Goal: Task Accomplishment & Management: Use online tool/utility

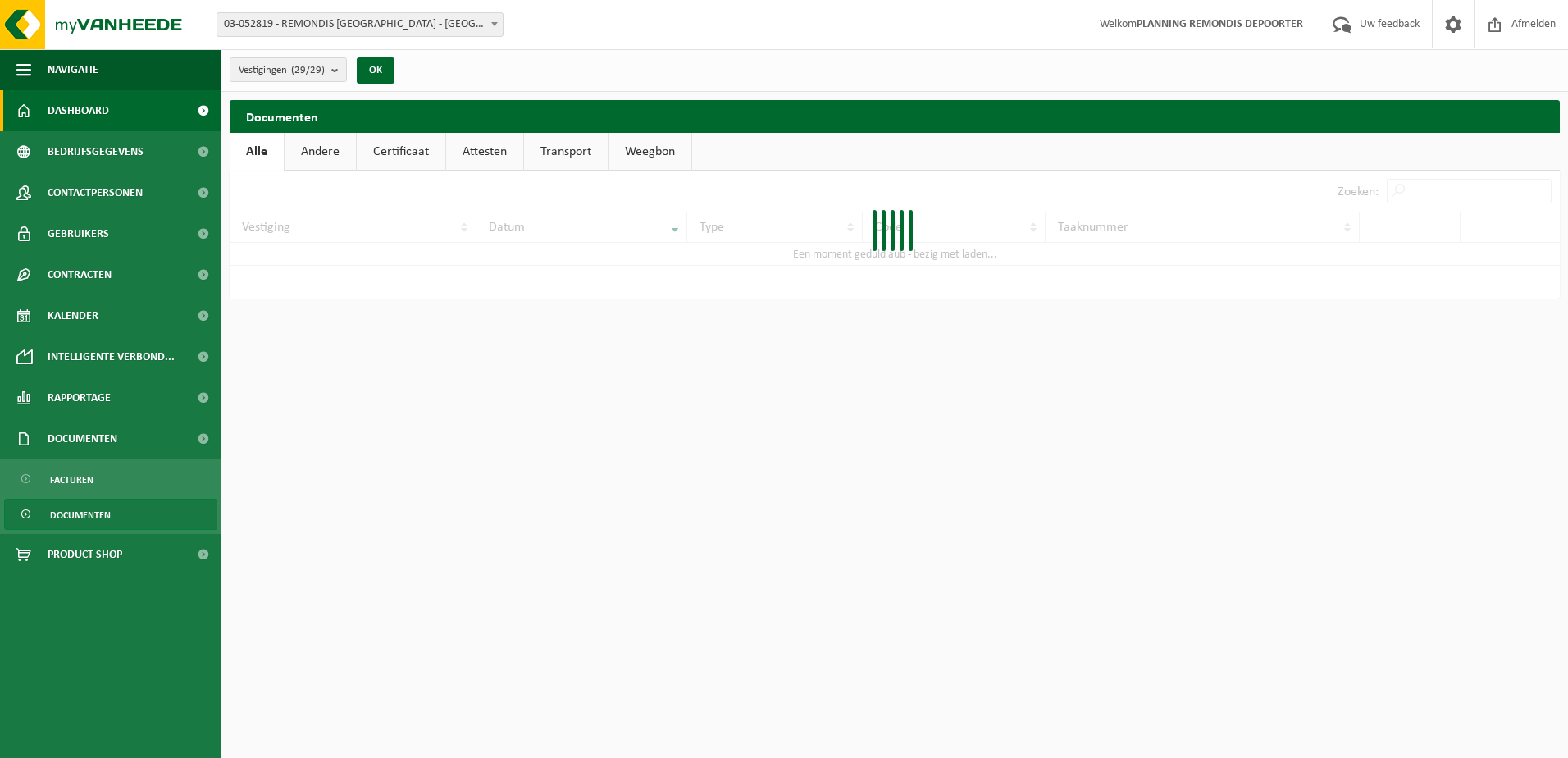
click at [111, 100] on link "Dashboard" at bounding box center [111, 110] width 222 height 41
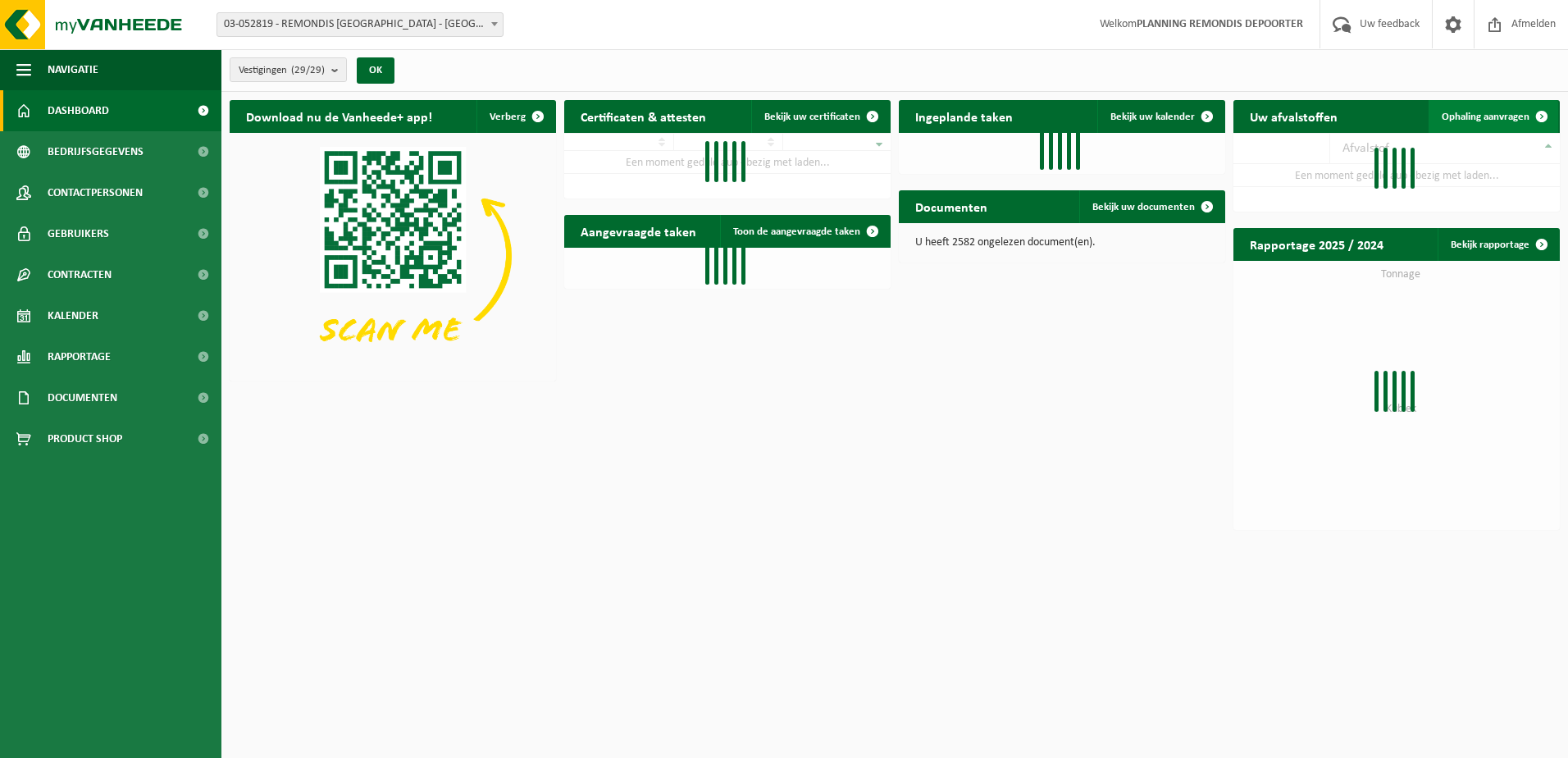
click at [1480, 112] on span "Ophaling aanvragen" at bounding box center [1486, 117] width 88 height 11
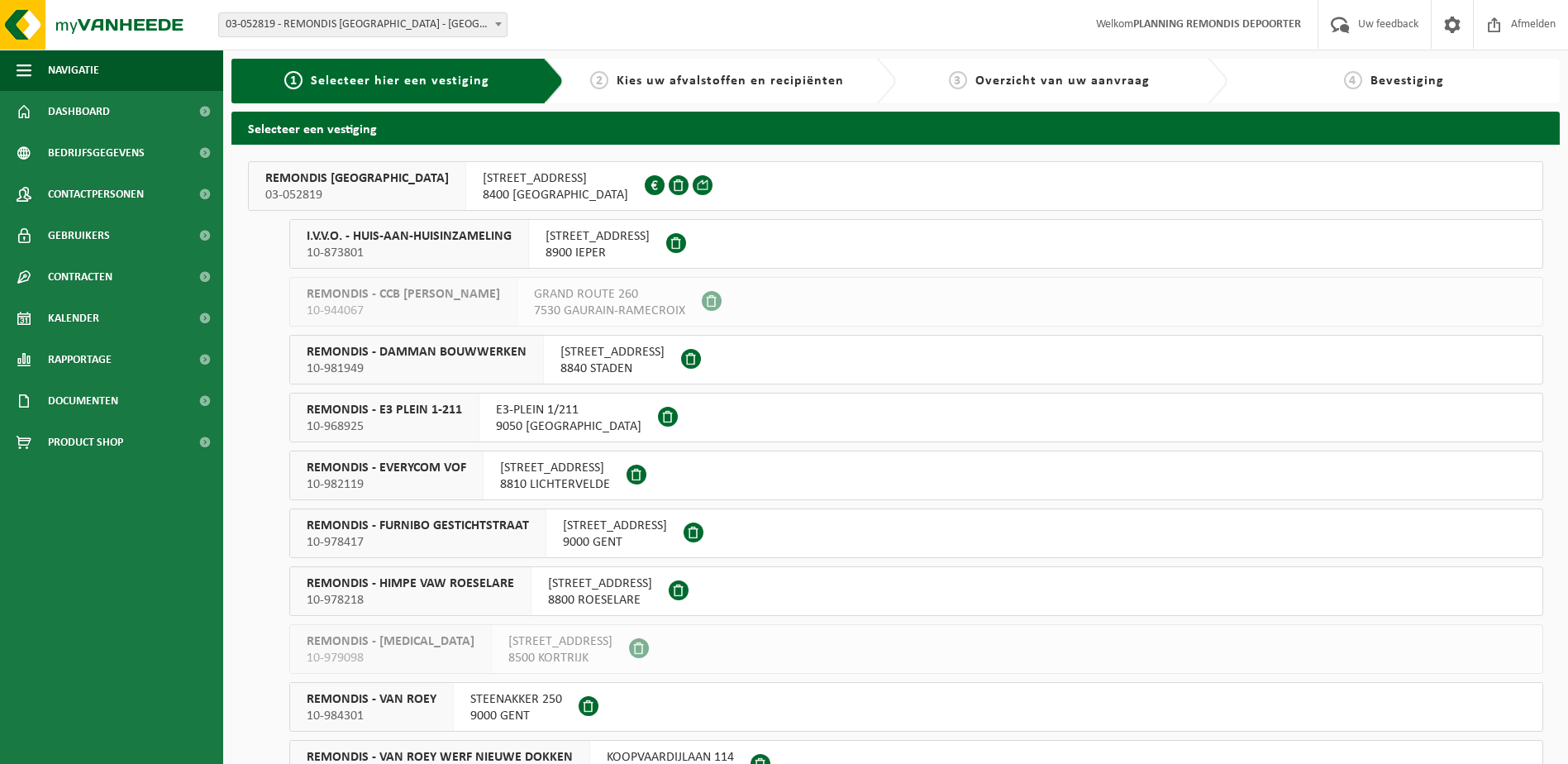
click at [363, 243] on span "I.V.V.O. - HUIS-AAN-HUISINZAMELING" at bounding box center [408, 236] width 205 height 16
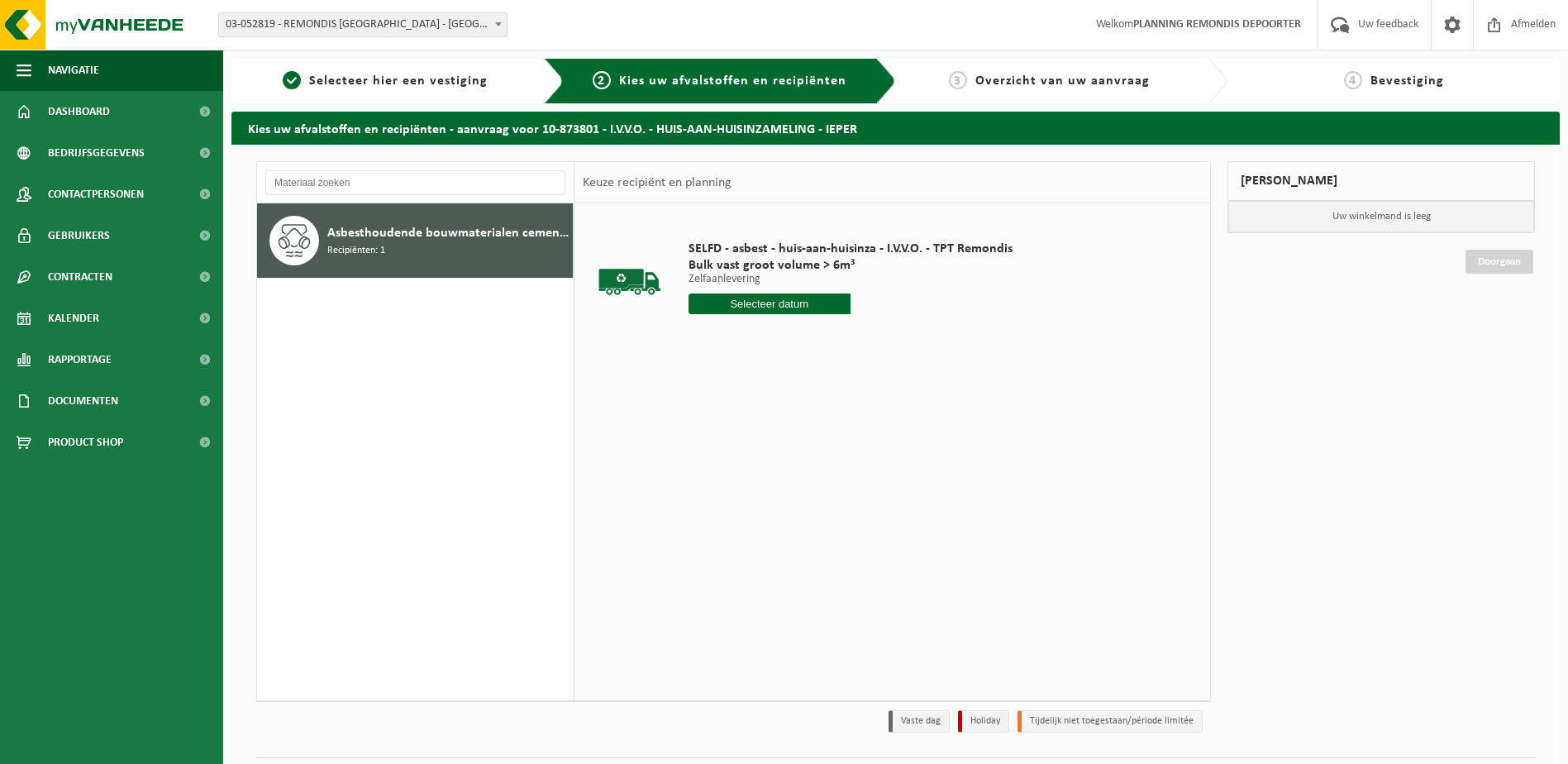
click at [746, 312] on input "text" at bounding box center [770, 303] width 162 height 20
click at [702, 484] on div "18" at bounding box center [704, 477] width 29 height 26
type input "Van 2025-08-18"
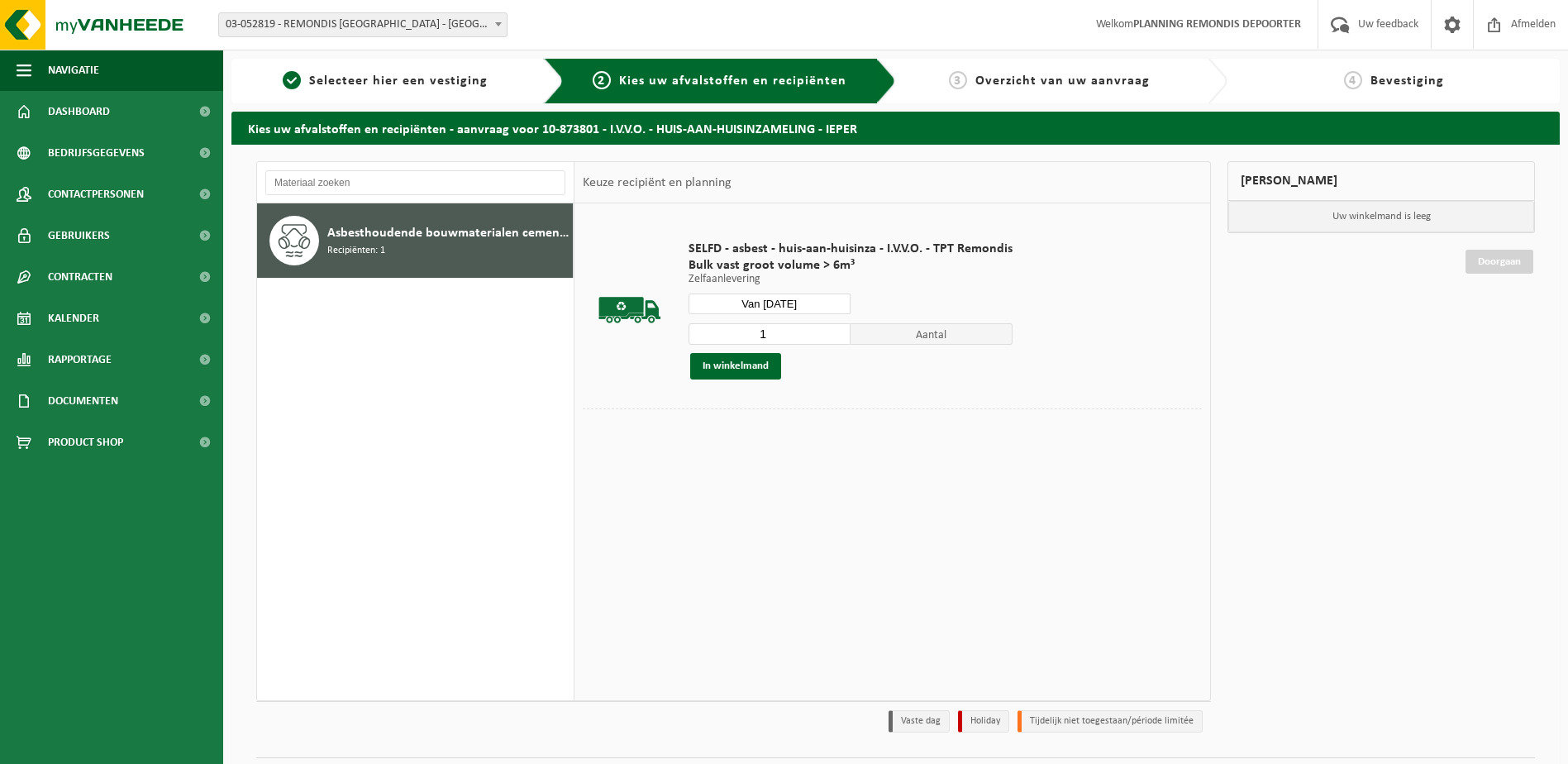
click at [728, 361] on button "In winkelmand" at bounding box center [736, 366] width 91 height 26
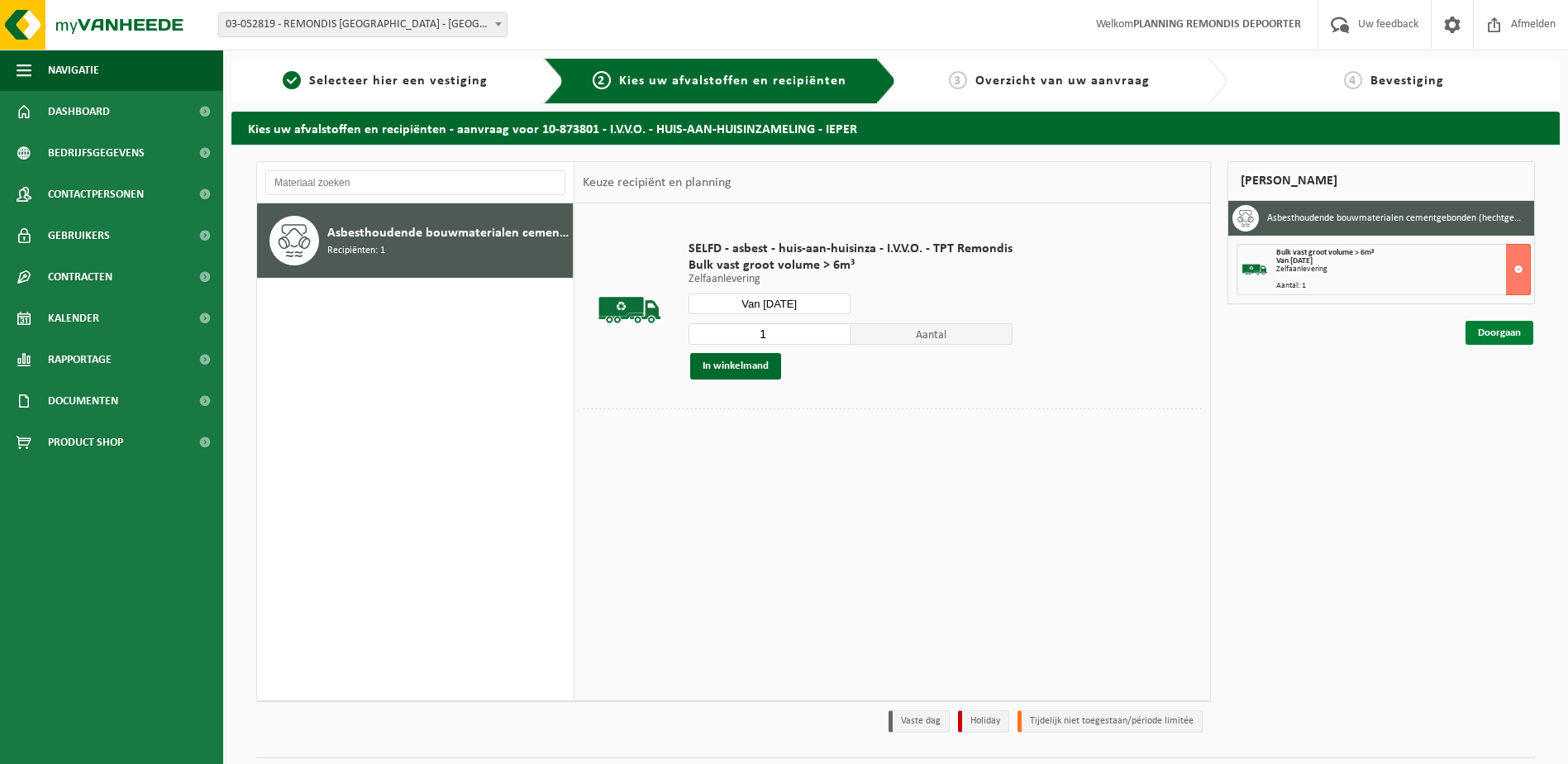
click at [1495, 329] on link "Doorgaan" at bounding box center [1500, 332] width 67 height 24
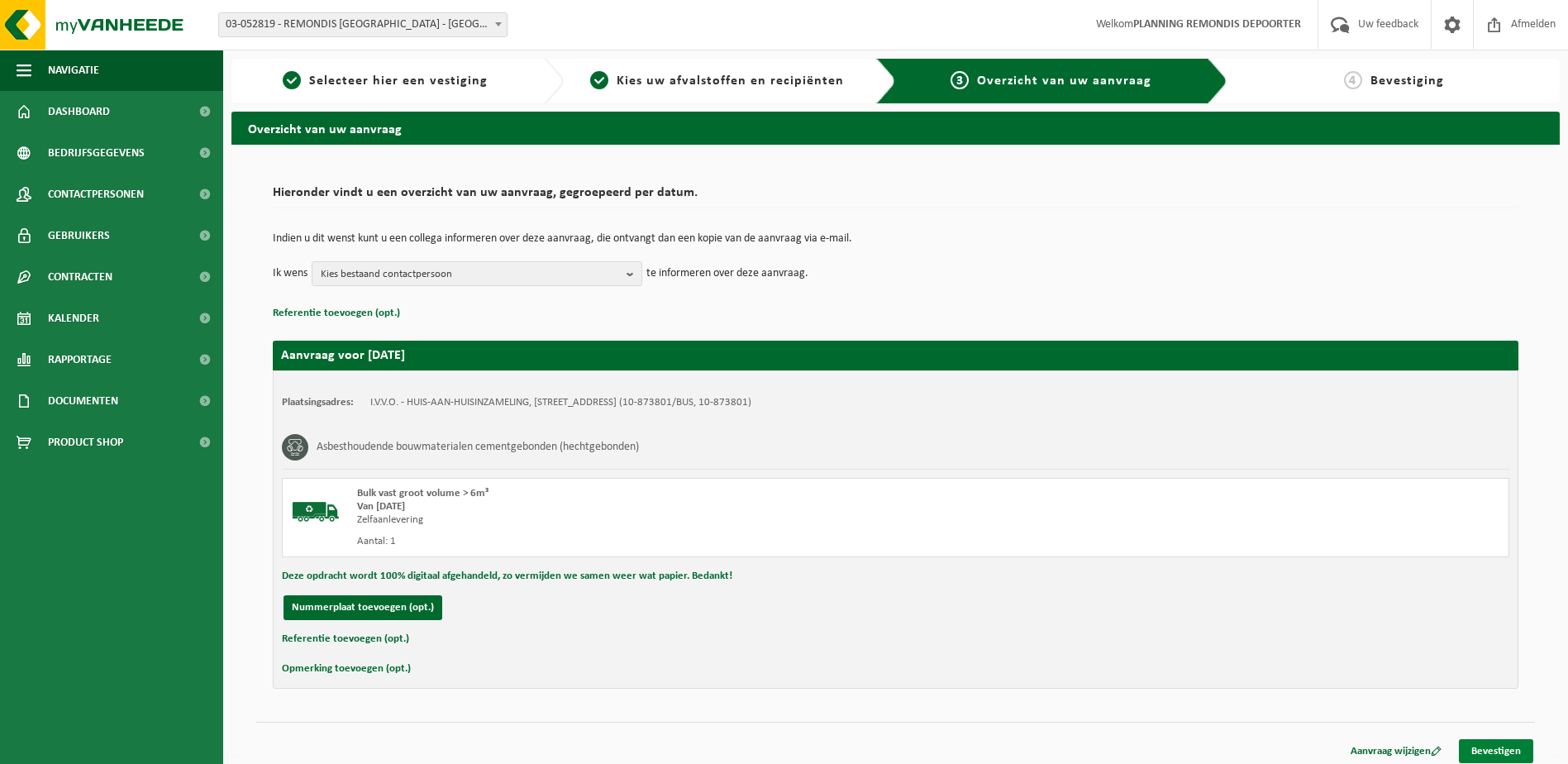
click at [1498, 758] on link "Bevestigen" at bounding box center [1496, 751] width 74 height 24
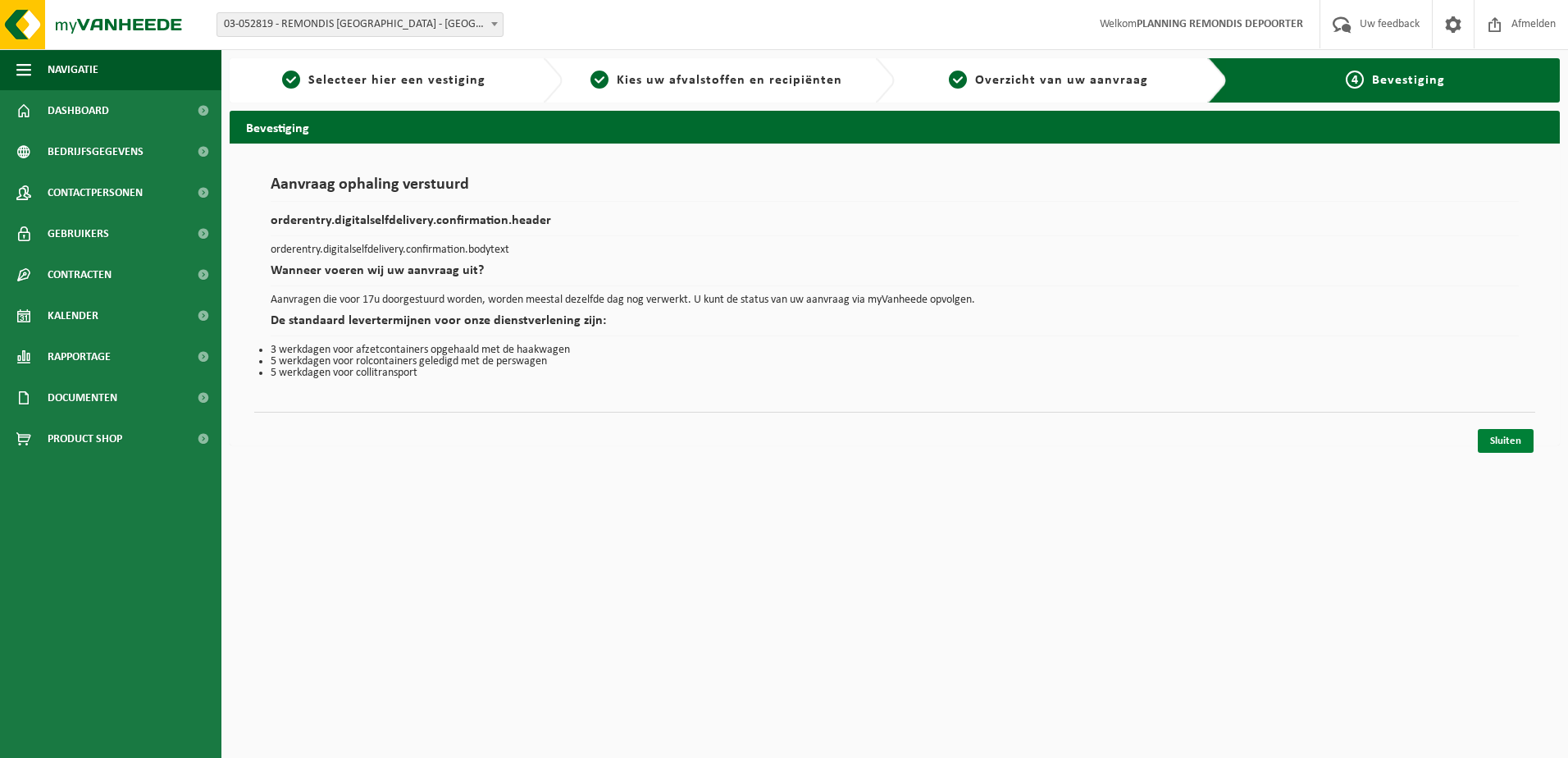
click at [1493, 435] on link "Sluiten" at bounding box center [1506, 441] width 55 height 24
